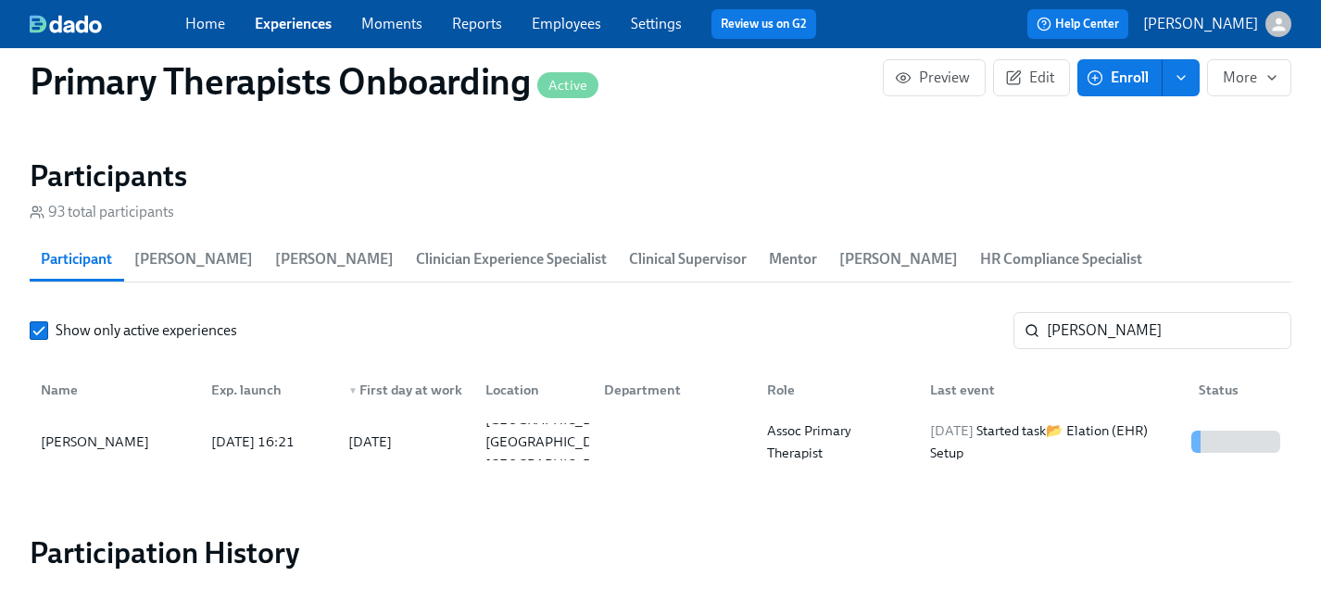
scroll to position [0, 25603]
click at [288, 19] on link "Experiences" at bounding box center [293, 24] width 77 height 18
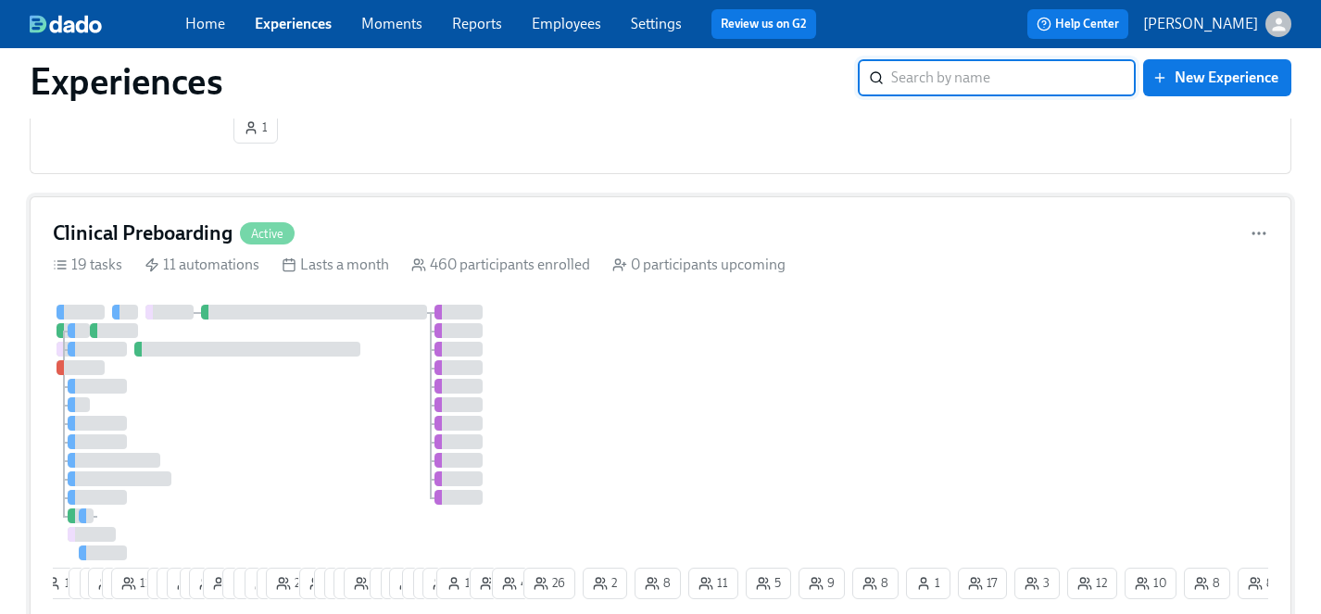
scroll to position [585, 0]
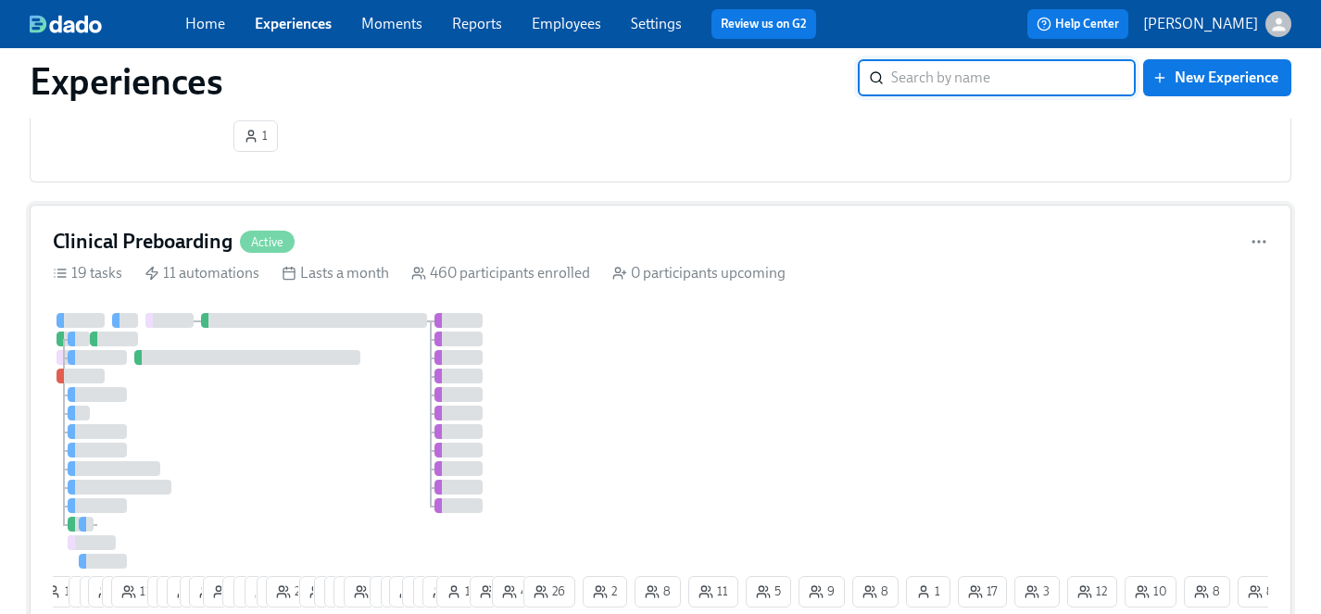
click at [707, 375] on div "1 9 9 10 6 11 7 17 15 6 25 3 12 11 12 17 26 10 7 6 14 18 1 4 11 8 8 14 1 5 4 26…" at bounding box center [661, 464] width 1216 height 302
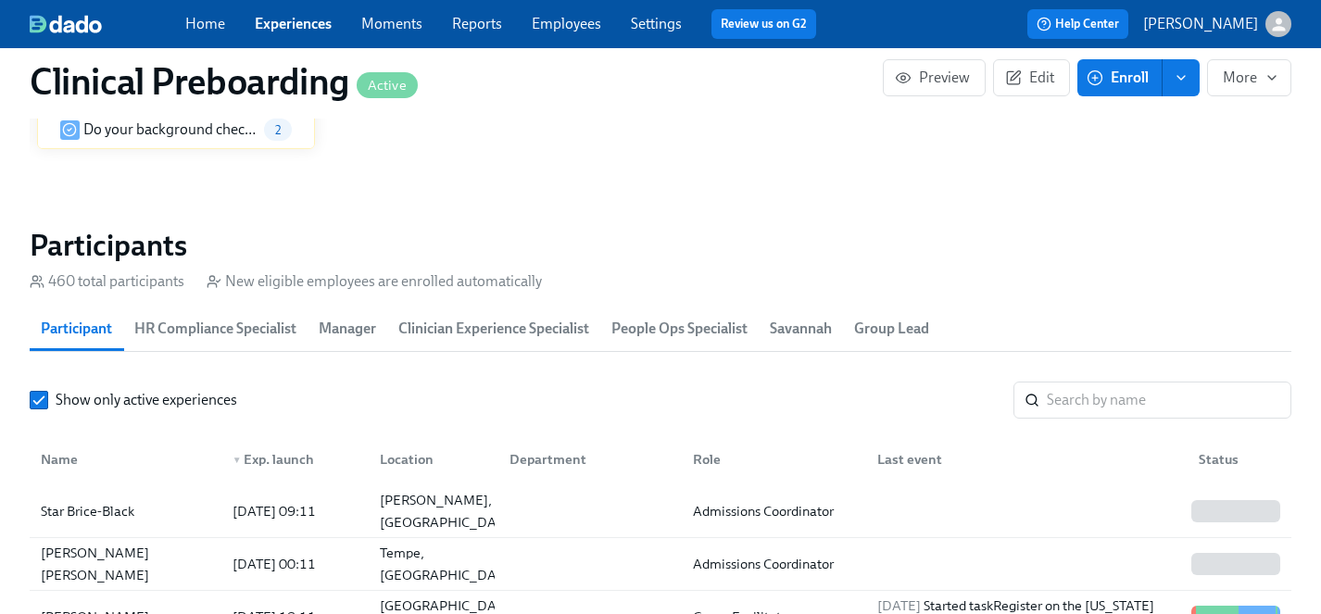
scroll to position [1881, 0]
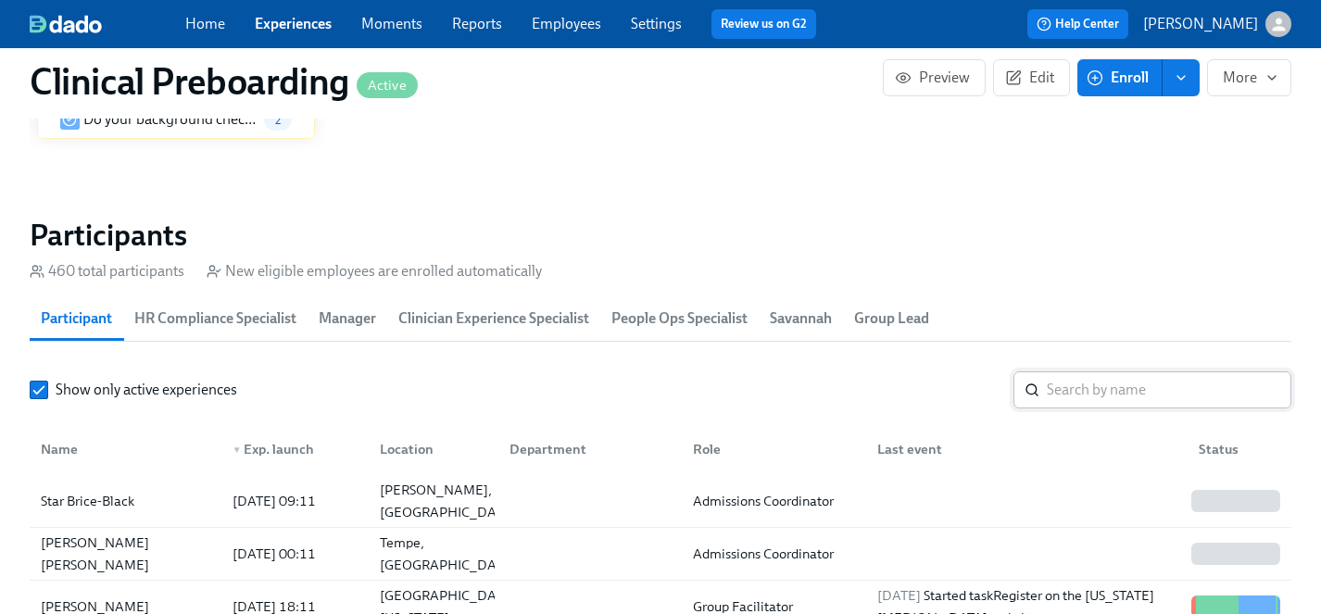
click at [1074, 390] on input "search" at bounding box center [1169, 390] width 245 height 37
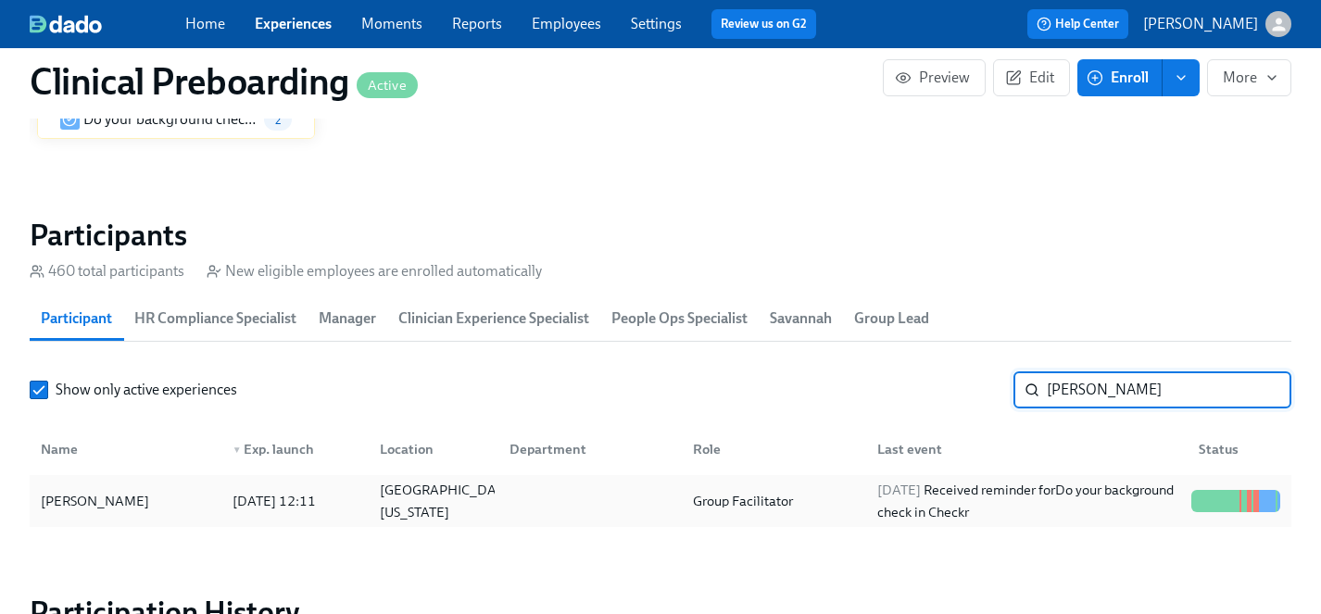
type input "[PERSON_NAME]"
click at [115, 503] on div "[PERSON_NAME]" at bounding box center [94, 501] width 123 height 22
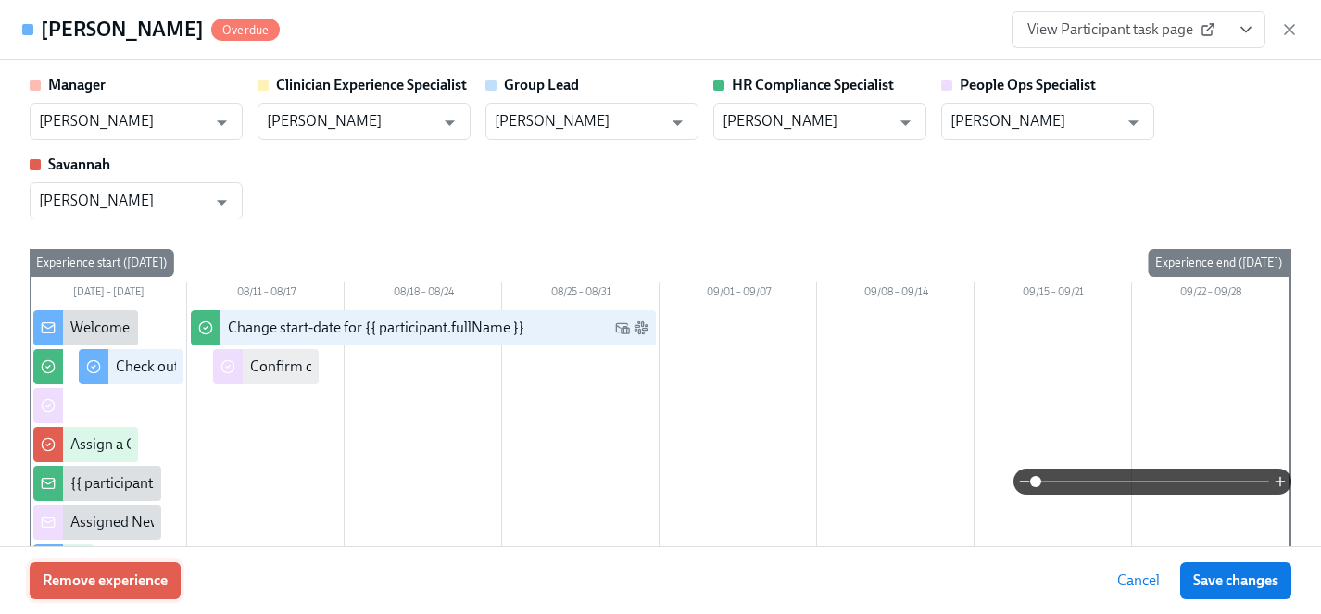
click at [130, 577] on span "Remove experience" at bounding box center [105, 581] width 125 height 19
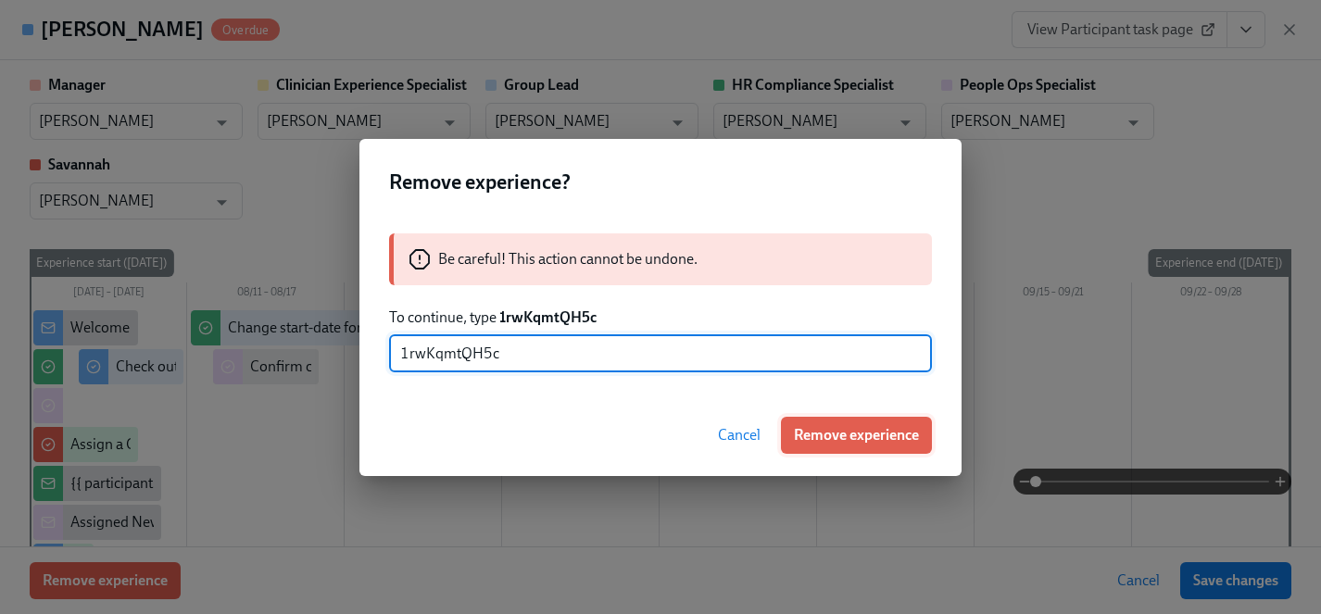
type input "1rwKqmtQH5c"
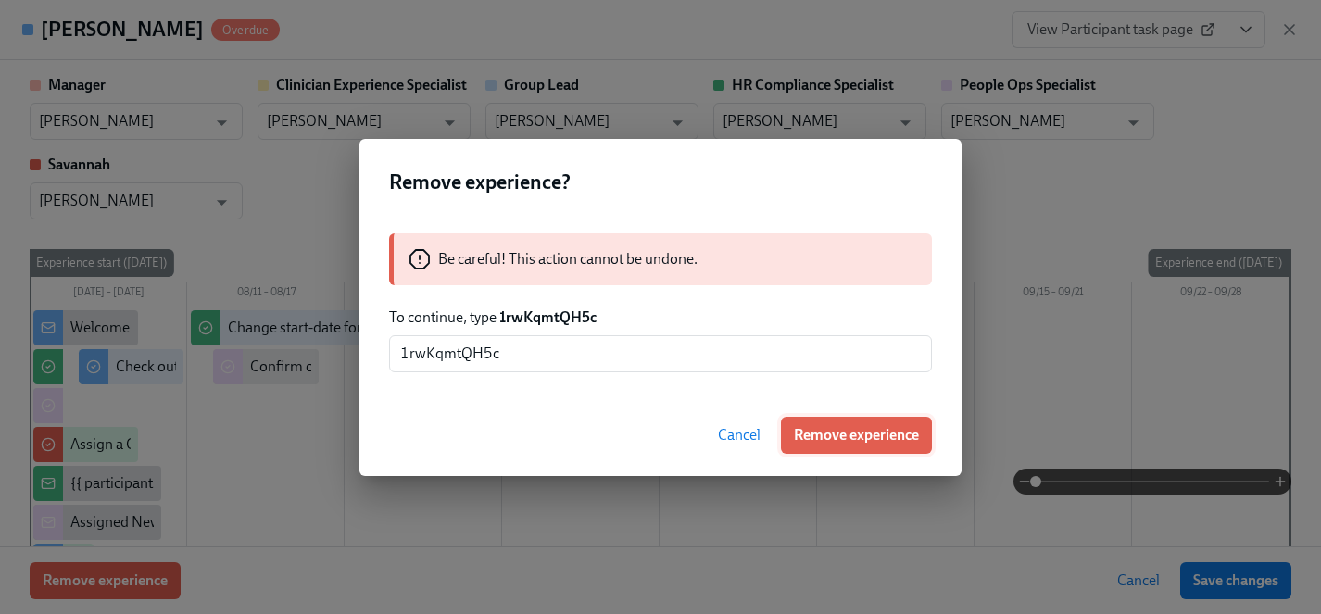
click at [903, 438] on span "Remove experience" at bounding box center [856, 435] width 125 height 19
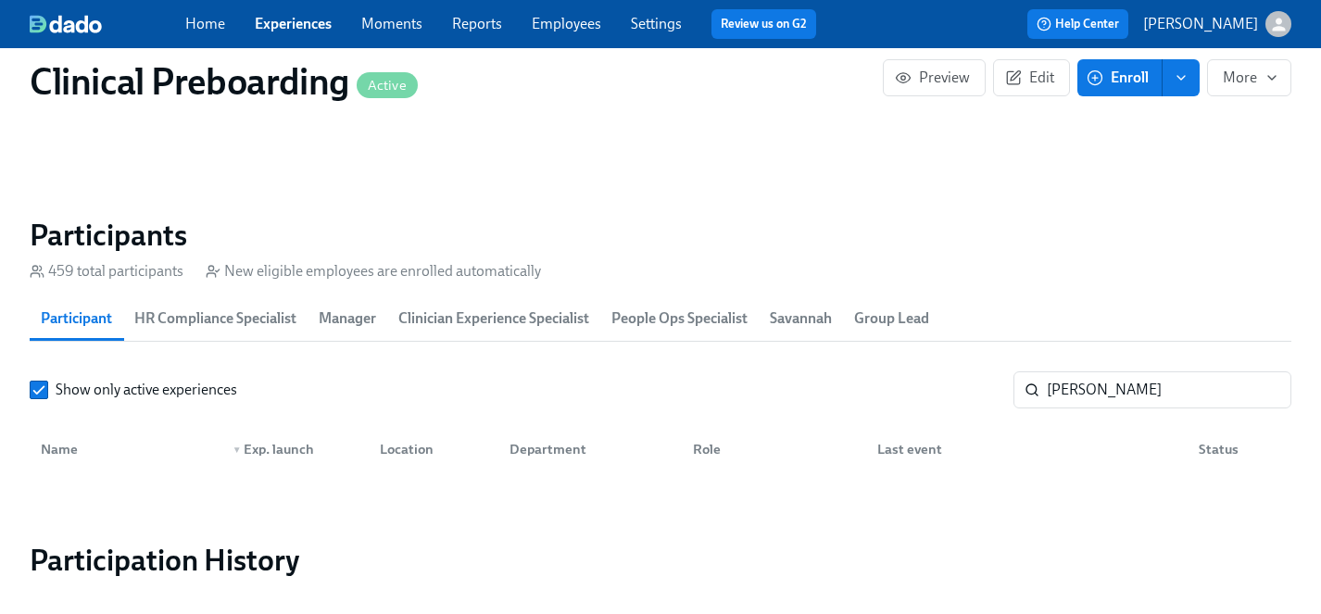
scroll to position [0, 23907]
